Goal: Task Accomplishment & Management: Complete application form

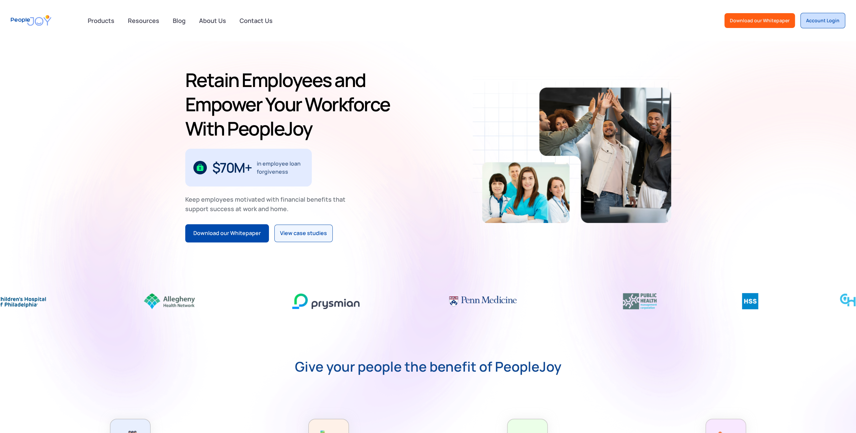
click at [819, 19] on div "Account Login" at bounding box center [822, 20] width 33 height 7
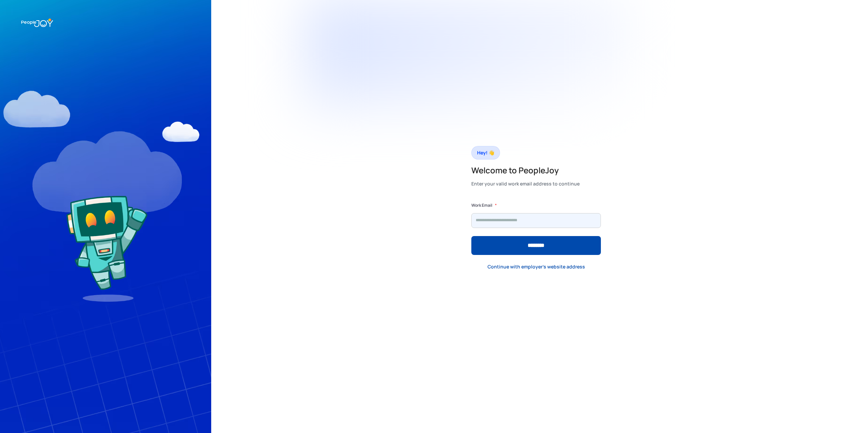
click at [530, 222] on input "Form" at bounding box center [536, 220] width 130 height 15
type input "**********"
click at [471, 236] on input "********" at bounding box center [536, 245] width 130 height 19
